Goal: Submit feedback/report problem

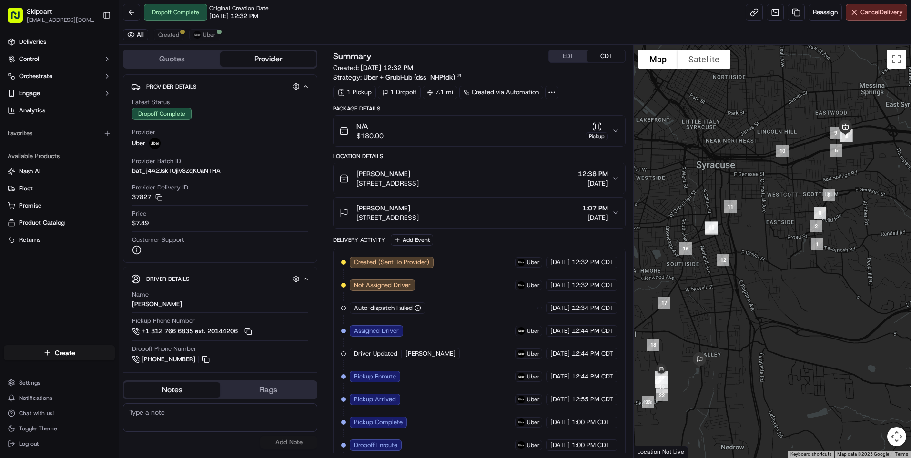
click at [589, 178] on span "12:38 PM" at bounding box center [593, 174] width 30 height 10
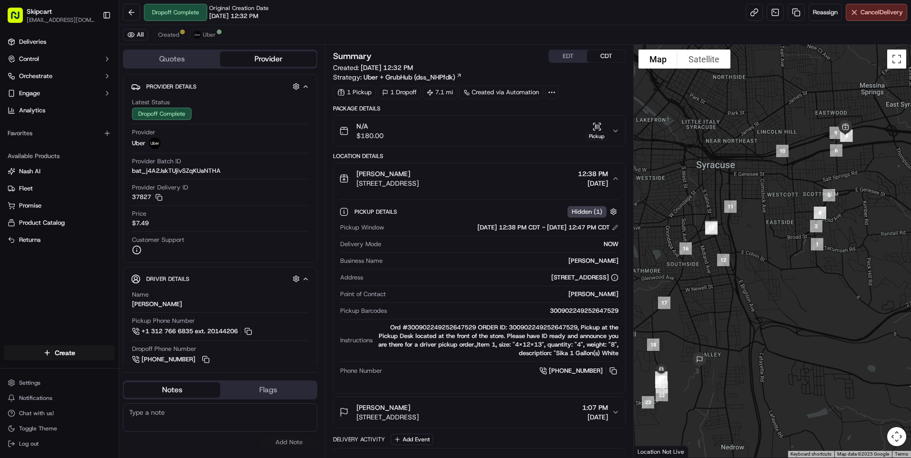
click at [502, 122] on div "N/A $180.00 Pickup" at bounding box center [475, 130] width 272 height 19
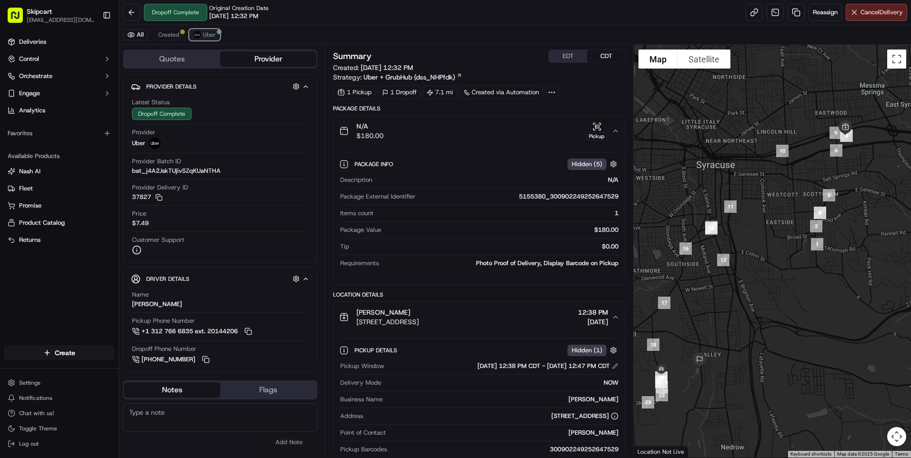
click at [198, 39] on button "Uber" at bounding box center [204, 34] width 31 height 11
click at [768, 12] on button at bounding box center [774, 12] width 17 height 17
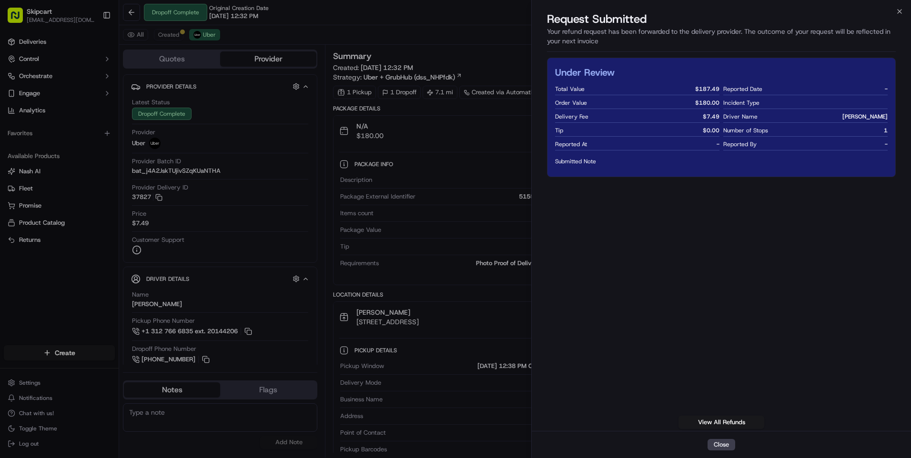
drag, startPoint x: 789, startPoint y: 144, endPoint x: 867, endPoint y: 145, distance: 78.1
click at [867, 145] on div "Reported By -" at bounding box center [805, 144] width 164 height 12
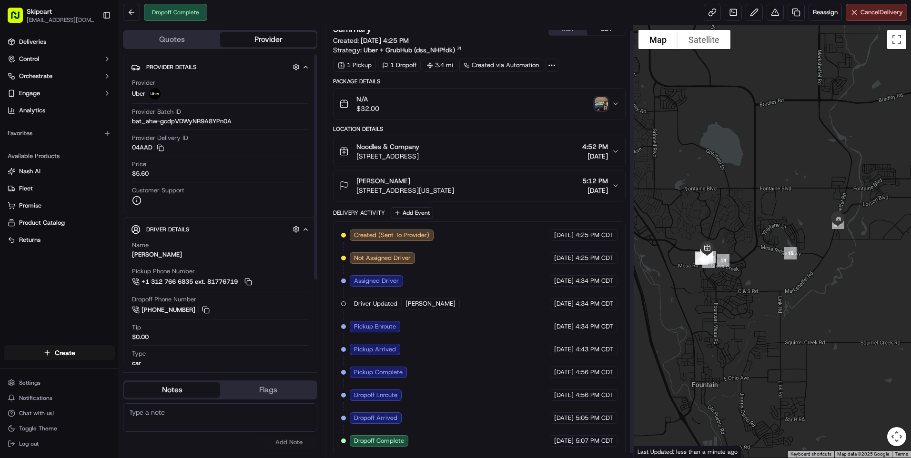
scroll to position [10, 0]
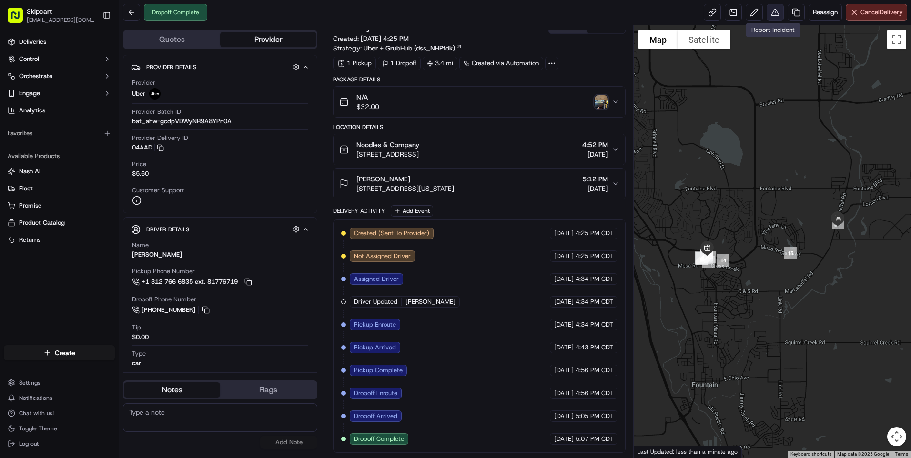
click at [775, 12] on button at bounding box center [774, 12] width 17 height 17
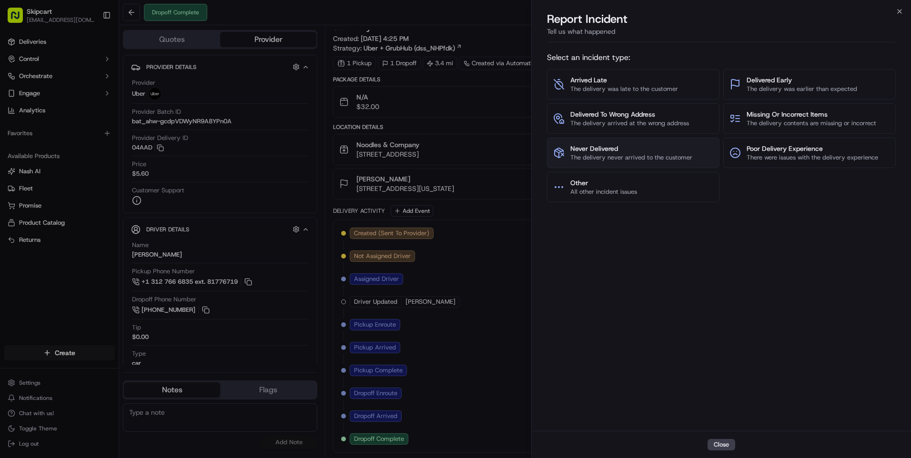
click at [569, 141] on button "Never Delivered The delivery never arrived to the customer" at bounding box center [633, 153] width 172 height 30
